Goal: Task Accomplishment & Management: Complete application form

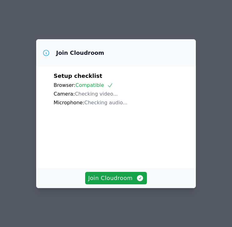
click at [108, 176] on div "Join Cloudroom" at bounding box center [115, 178] width 159 height 20
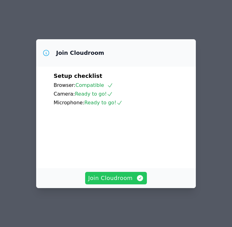
click at [114, 182] on span "Join Cloudroom" at bounding box center [116, 178] width 56 height 9
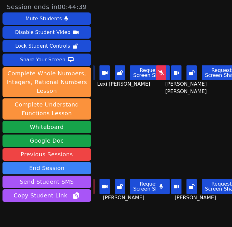
click at [186, 136] on div "[PERSON_NAME] Request Screen Share [PERSON_NAME]" at bounding box center [198, 171] width 67 height 114
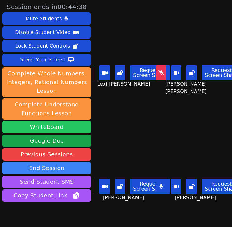
click at [62, 131] on button "Whiteboard" at bounding box center [46, 127] width 88 height 12
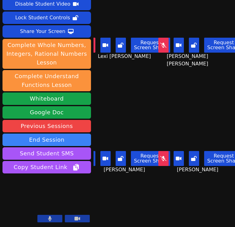
scroll to position [13, 0]
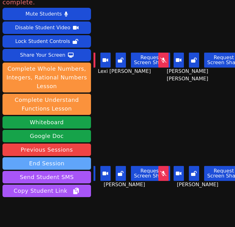
click at [58, 158] on button "End Session" at bounding box center [46, 163] width 88 height 12
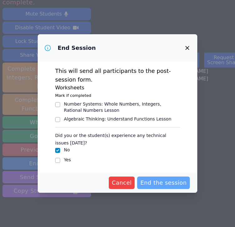
click at [156, 178] on span "End the session" at bounding box center [163, 182] width 46 height 9
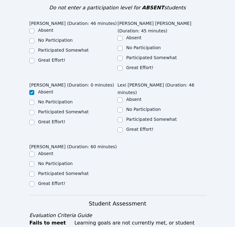
scroll to position [295, 0]
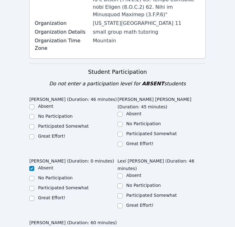
click at [127, 193] on label "Participated Somewhat" at bounding box center [151, 195] width 50 height 5
click at [122, 193] on input "Participated Somewhat" at bounding box center [119, 195] width 5 height 5
checkbox input "true"
click at [129, 111] on ul "Absent No Participation Participated Somewhat Great Effort!" at bounding box center [161, 129] width 88 height 37
click at [129, 141] on label "Great Effort!" at bounding box center [139, 143] width 27 height 5
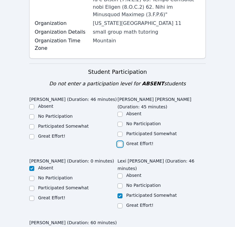
click at [122, 142] on input "Great Effort!" at bounding box center [119, 144] width 5 height 5
checkbox input "true"
click at [40, 134] on label "Great Effort!" at bounding box center [51, 136] width 27 height 5
click at [34, 134] on input "Great Effort!" at bounding box center [31, 136] width 5 height 5
checkbox input "true"
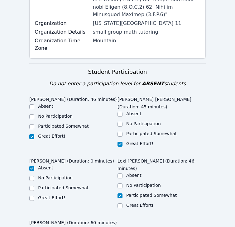
checkbox input "true"
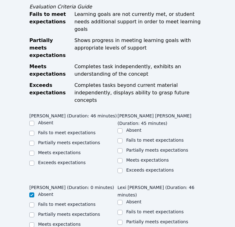
scroll to position [601, 0]
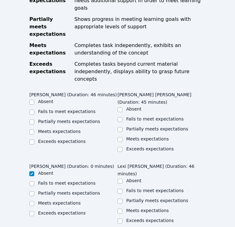
checkbox input "true"
click at [137, 207] on div "Meets expectations" at bounding box center [147, 210] width 43 height 6
click at [134, 198] on label "Partially meets expectations" at bounding box center [157, 200] width 62 height 5
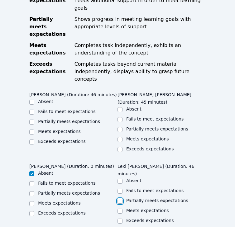
click at [122, 199] on input "Partially meets expectations" at bounding box center [119, 201] width 5 height 5
checkbox input "true"
click at [128, 136] on label "Meets expectations" at bounding box center [147, 138] width 43 height 5
click at [122, 137] on input "Meets expectations" at bounding box center [119, 139] width 5 height 5
checkbox input "true"
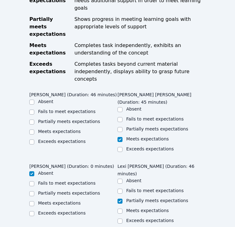
click at [64, 129] on label "Meets expectations" at bounding box center [59, 131] width 43 height 5
click at [34, 130] on input "Meets expectations" at bounding box center [31, 132] width 5 height 5
checkbox input "true"
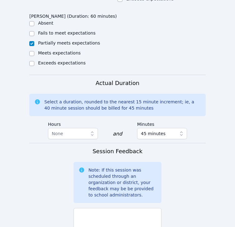
scroll to position [887, 0]
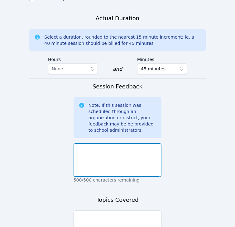
click at [113, 143] on textarea at bounding box center [117, 160] width 88 height 34
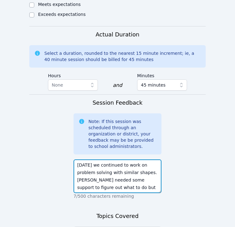
scroll to position [863, 0]
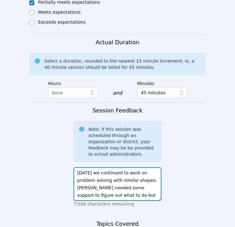
drag, startPoint x: 141, startPoint y: 98, endPoint x: 131, endPoint y: 104, distance: 11.6
click at [131, 167] on textarea "[DATE] we continued to work on problem solving with similar shapes. [PERSON_NAM…" at bounding box center [117, 184] width 88 height 34
type textarea "[DATE] we continued to work on problem solving with similar shapes. [PERSON_NAM…"
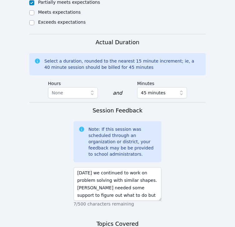
paste textarea "problem solving with similar shapes"
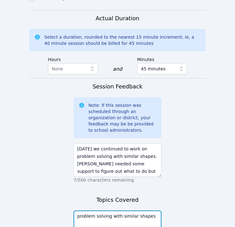
type textarea "problem solving with similar shapes"
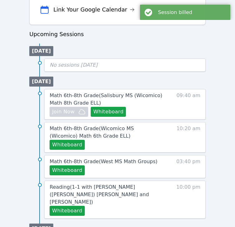
scroll to position [283, 0]
